Goal: Task Accomplishment & Management: Manage account settings

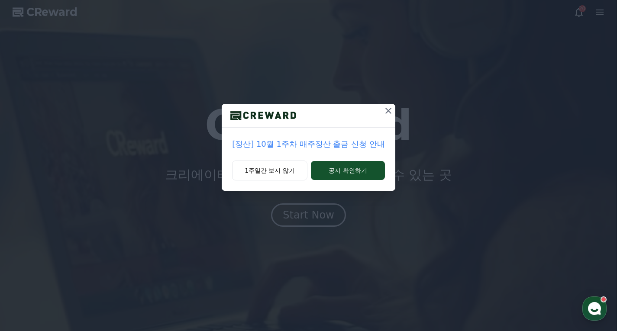
click at [387, 112] on icon at bounding box center [388, 111] width 10 height 10
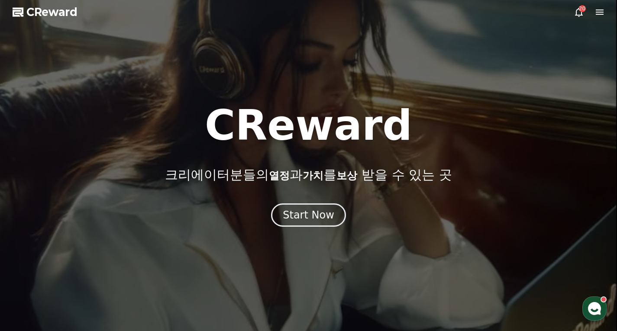
click at [325, 199] on div "CReward 크리에이터분들의 열정 과 가치 를 보상 받을 수 있는 곳 Start Now" at bounding box center [308, 166] width 617 height 122
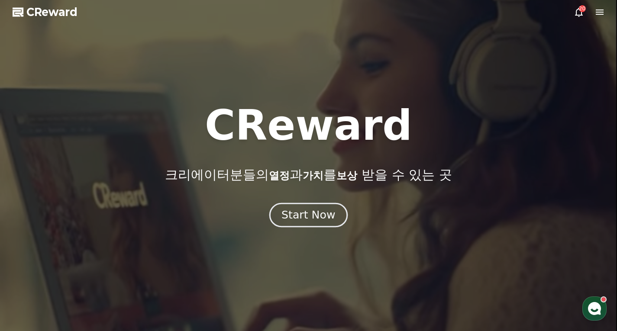
click at [327, 209] on div "Start Now" at bounding box center [309, 215] width 54 height 15
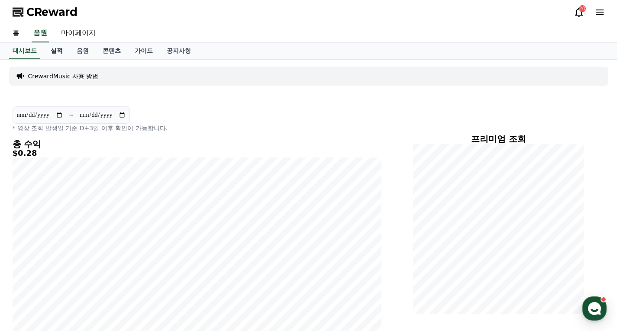
click at [57, 51] on link "실적" at bounding box center [57, 51] width 26 height 16
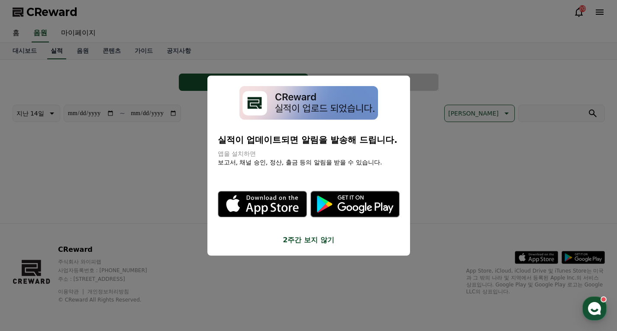
click at [75, 26] on button "close modal" at bounding box center [308, 165] width 617 height 331
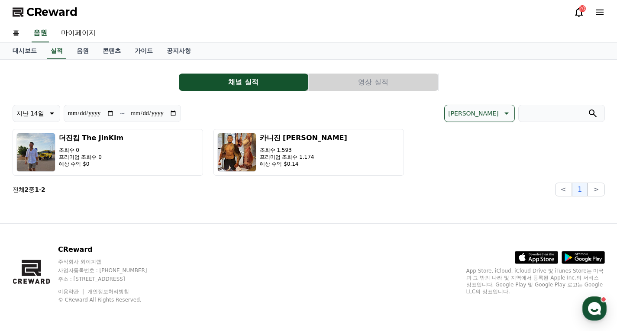
click at [246, 80] on button "채널 실적" at bounding box center [244, 82] width 130 height 17
click at [83, 52] on link "음원" at bounding box center [83, 51] width 26 height 16
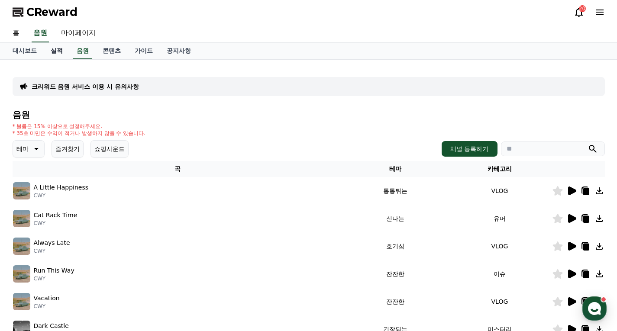
click at [59, 52] on link "실적" at bounding box center [57, 51] width 26 height 16
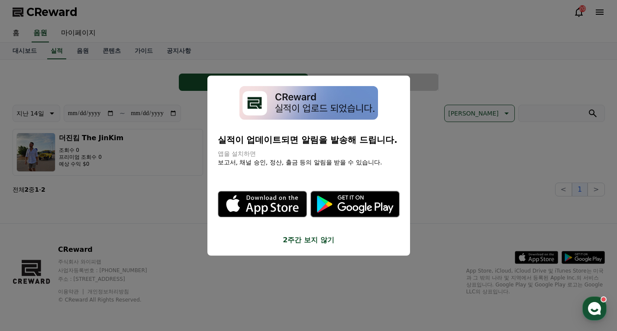
click at [465, 40] on button "close modal" at bounding box center [308, 165] width 617 height 331
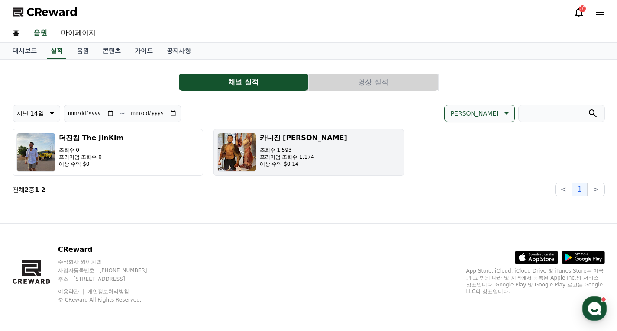
click at [316, 149] on button "카니진 Carni Jin 조회수 1,593 프리미엄 조회수 1,174 예상 수익 $0.14" at bounding box center [309, 152] width 191 height 47
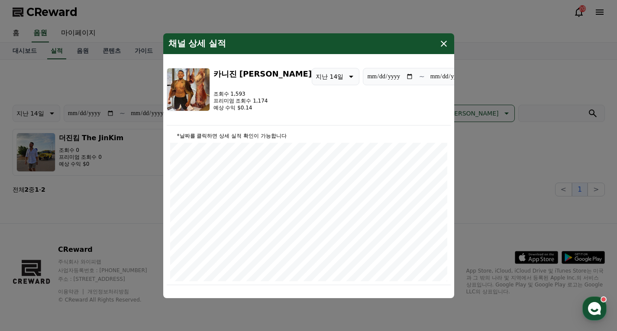
click at [450, 49] on div "채널 상세 실적" at bounding box center [308, 43] width 291 height 21
click at [440, 45] on icon "modal" at bounding box center [444, 44] width 10 height 10
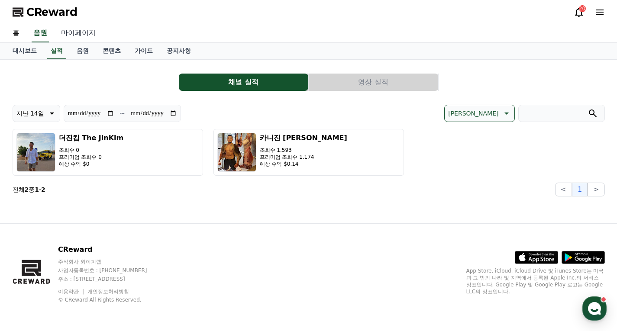
click at [71, 26] on link "마이페이지" at bounding box center [78, 33] width 49 height 18
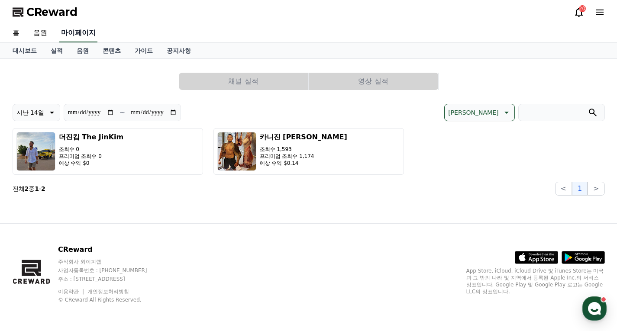
select select "**********"
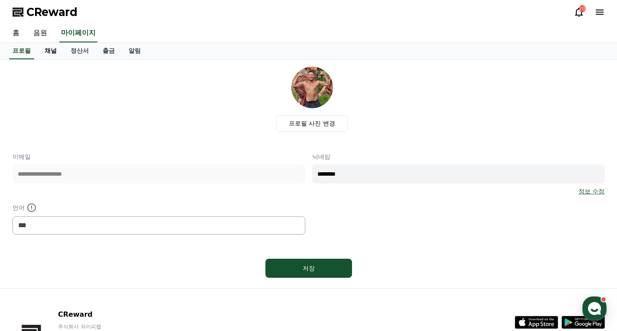
click at [55, 52] on link "채널" at bounding box center [51, 51] width 26 height 16
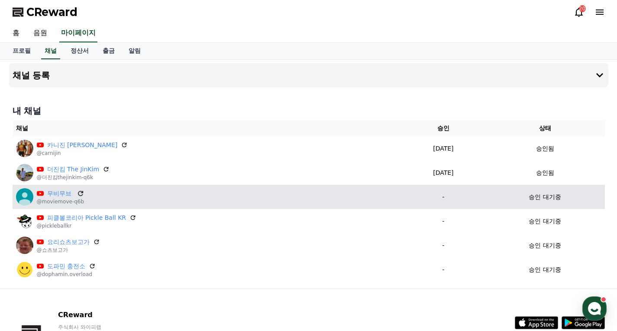
click at [78, 192] on icon at bounding box center [81, 194] width 8 height 8
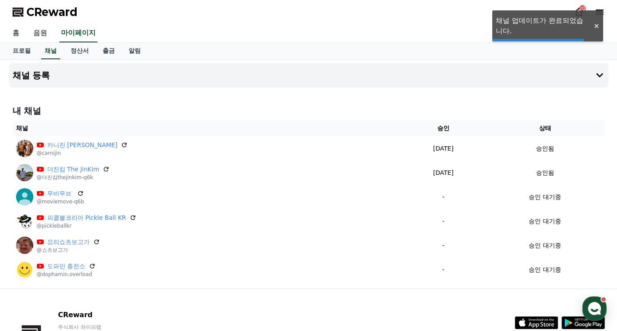
drag, startPoint x: 126, startPoint y: 217, endPoint x: 353, endPoint y: 45, distance: 283.8
click at [130, 217] on icon at bounding box center [133, 217] width 7 height 7
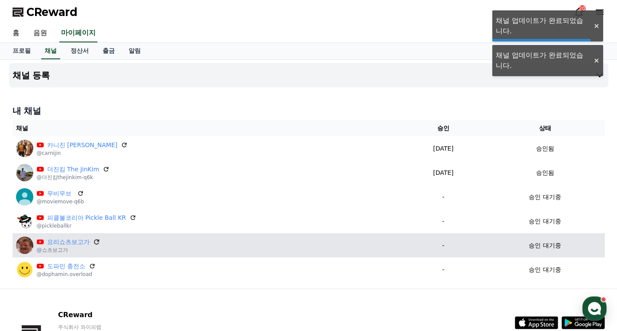
click at [98, 241] on icon at bounding box center [96, 242] width 5 height 5
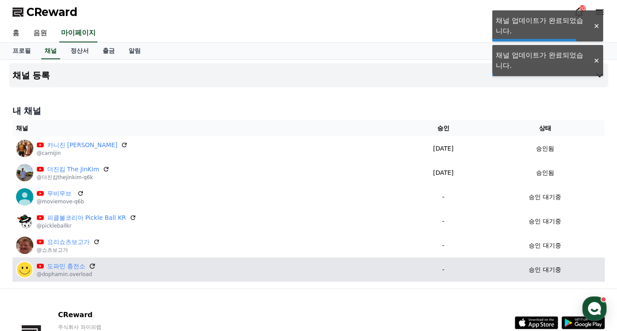
click at [90, 263] on icon at bounding box center [92, 266] width 8 height 8
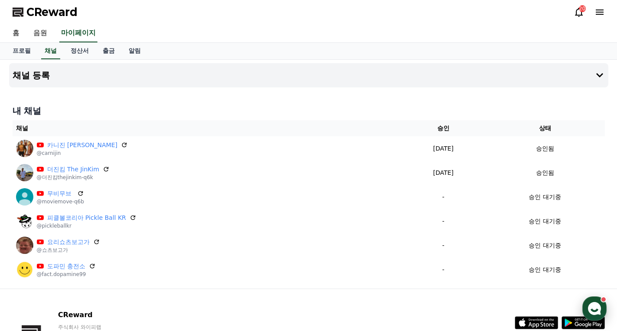
click at [599, 310] on use "button" at bounding box center [594, 308] width 13 height 13
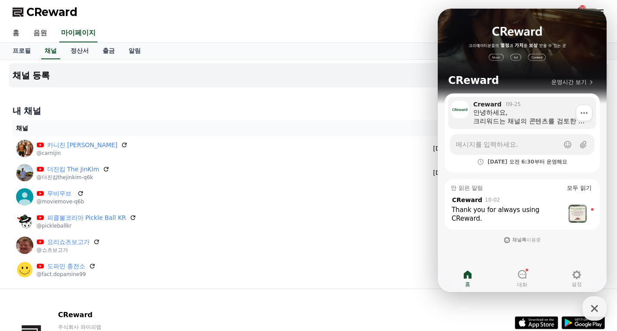
click at [553, 120] on div "안녕하세요, [PERSON_NAME]는 채널의 콘텐츠를 검토한 후 승인 처리하고 있습니다. 15일 정책 강화 이후, 저작권 콘텐츠가 포함된 모…" at bounding box center [531, 116] width 117 height 17
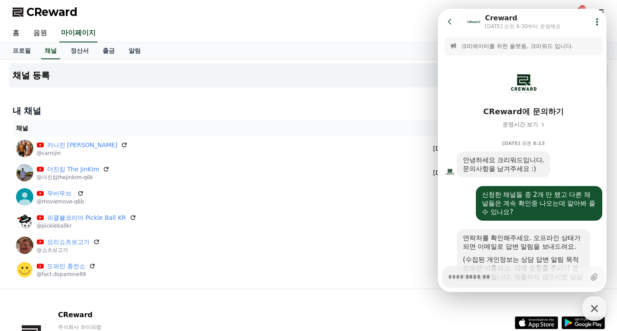
scroll to position [195, 0]
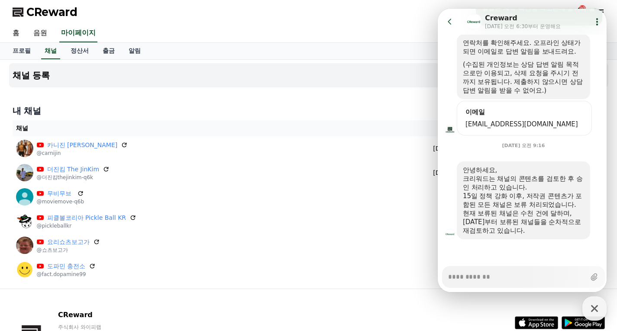
type textarea "*"
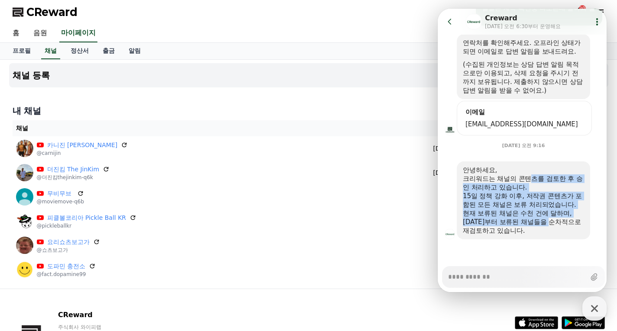
drag, startPoint x: 533, startPoint y: 186, endPoint x: 560, endPoint y: 222, distance: 44.3
click at [560, 222] on div "안녕하세요, [PERSON_NAME]는 채널의 콘텐츠를 검토한 후 승인 처리하고 있습니다. 15일 정책 강화 이후, 저작권 콘텐츠가 포함된 모…" at bounding box center [523, 200] width 121 height 69
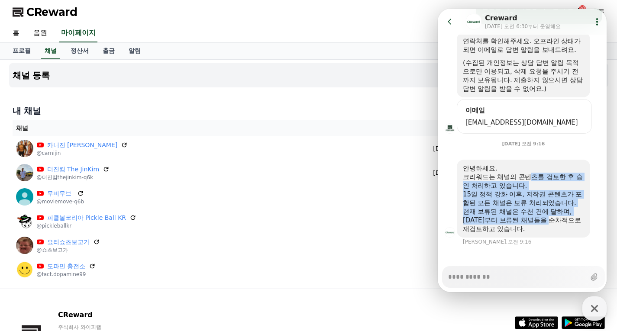
click at [560, 222] on div "현재 보류된 채널은 수천 건에 달하며, [DATE]부터 보류된 채널들을 순차적으로 재검토하고 있습니다." at bounding box center [523, 220] width 121 height 26
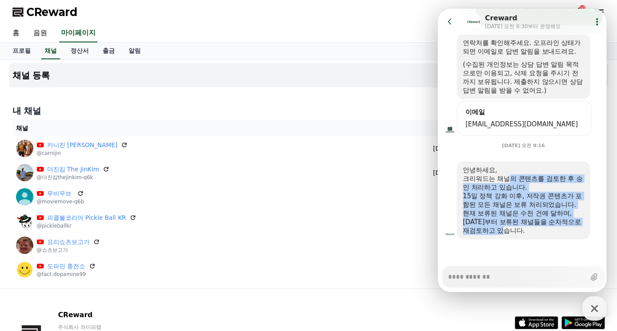
drag, startPoint x: 539, startPoint y: 220, endPoint x: 507, endPoint y: 183, distance: 49.1
click at [507, 183] on div "안녕하세요, [PERSON_NAME]는 채널의 콘텐츠를 검토한 후 승인 처리하고 있습니다. 15일 정책 강화 이후, 저작권 콘텐츠가 포함된 모…" at bounding box center [523, 200] width 121 height 69
click at [507, 183] on div "크리워드는 채널의 콘텐츠를 검토한 후 승인 처리하고 있습니다." at bounding box center [523, 183] width 121 height 17
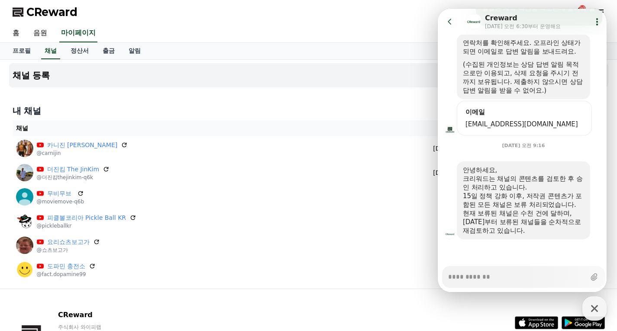
click at [258, 32] on div "홈 음원 마이페이지" at bounding box center [309, 33] width 606 height 18
